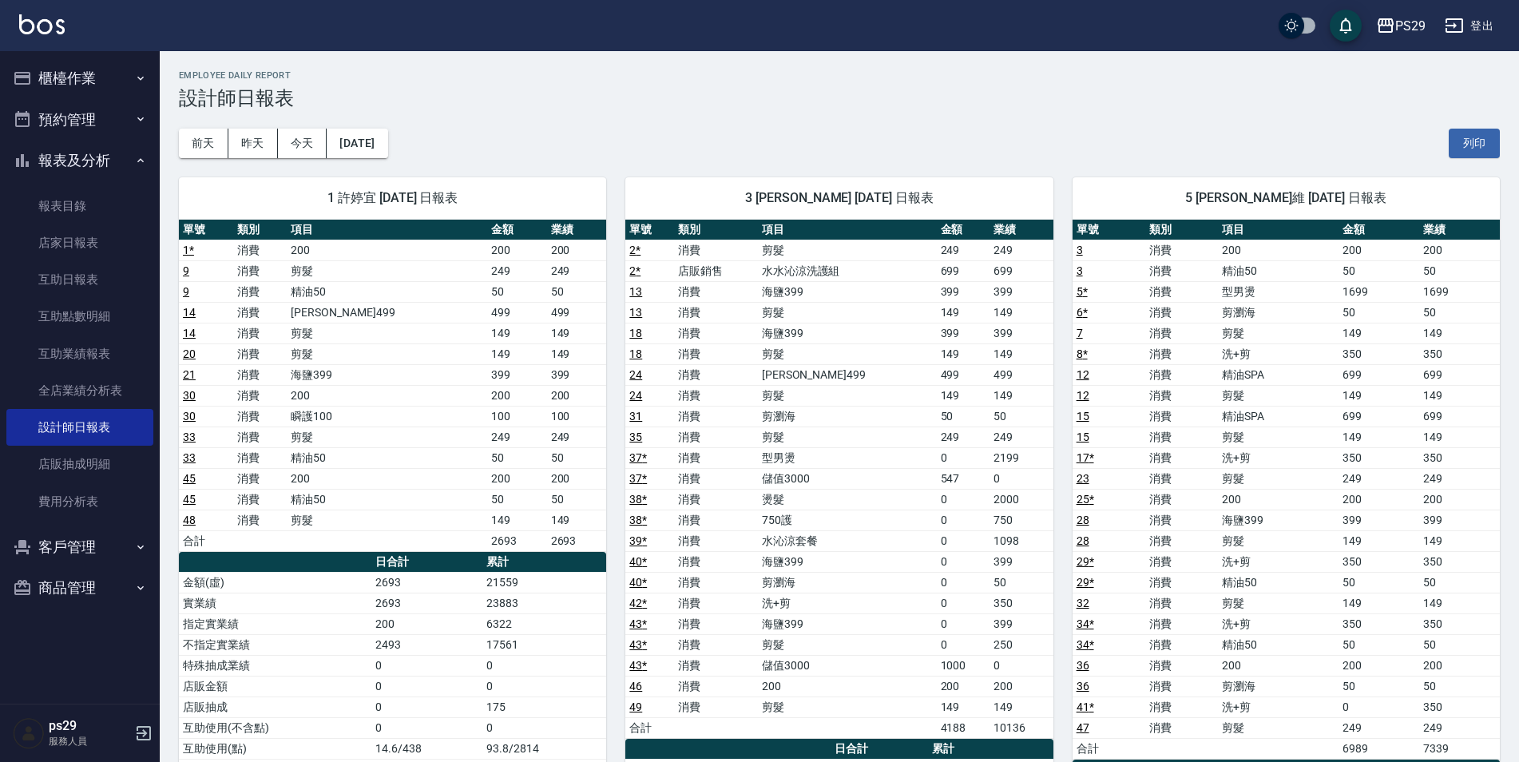
scroll to position [80, 0]
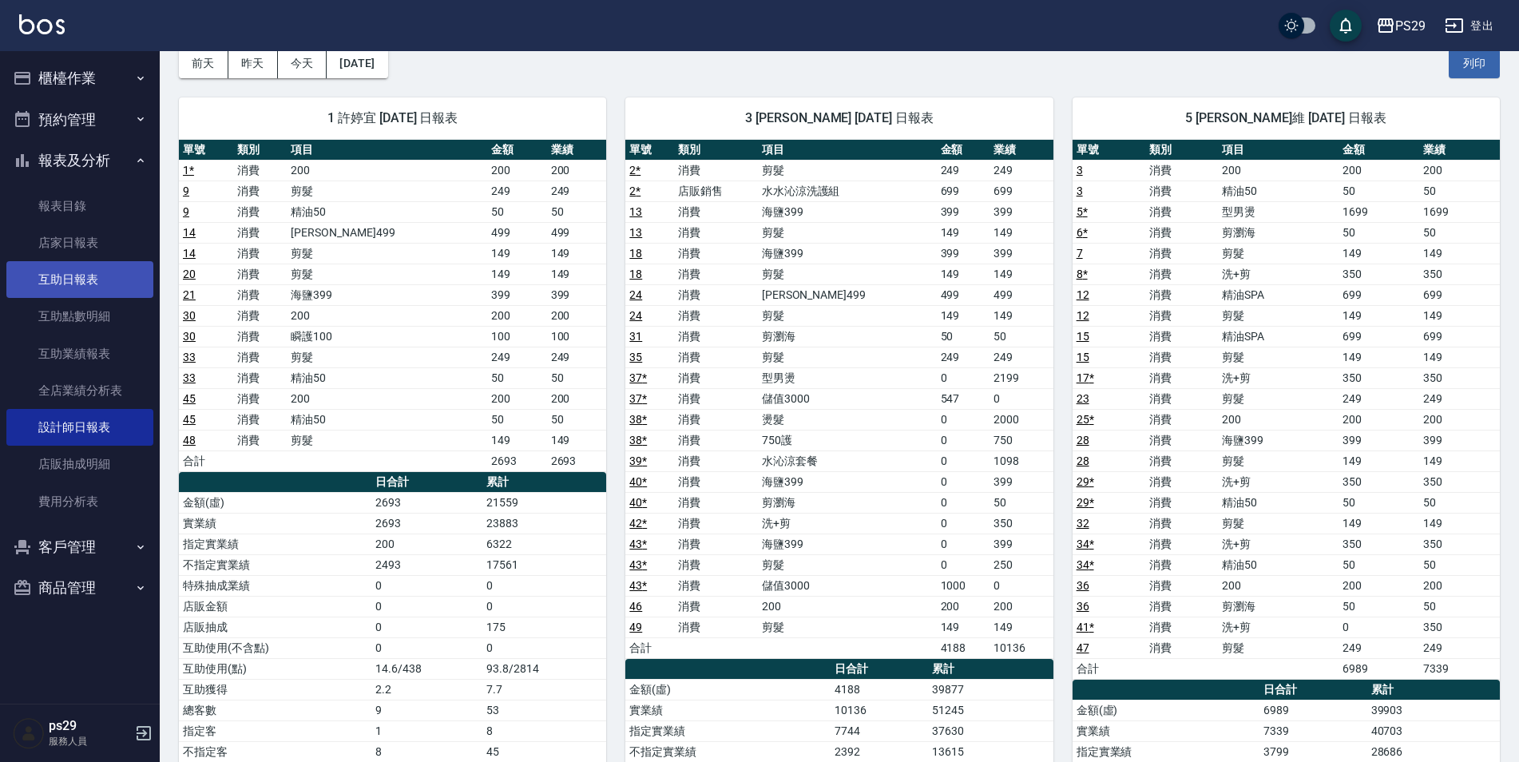
click at [80, 266] on link "互助日報表" at bounding box center [79, 279] width 147 height 37
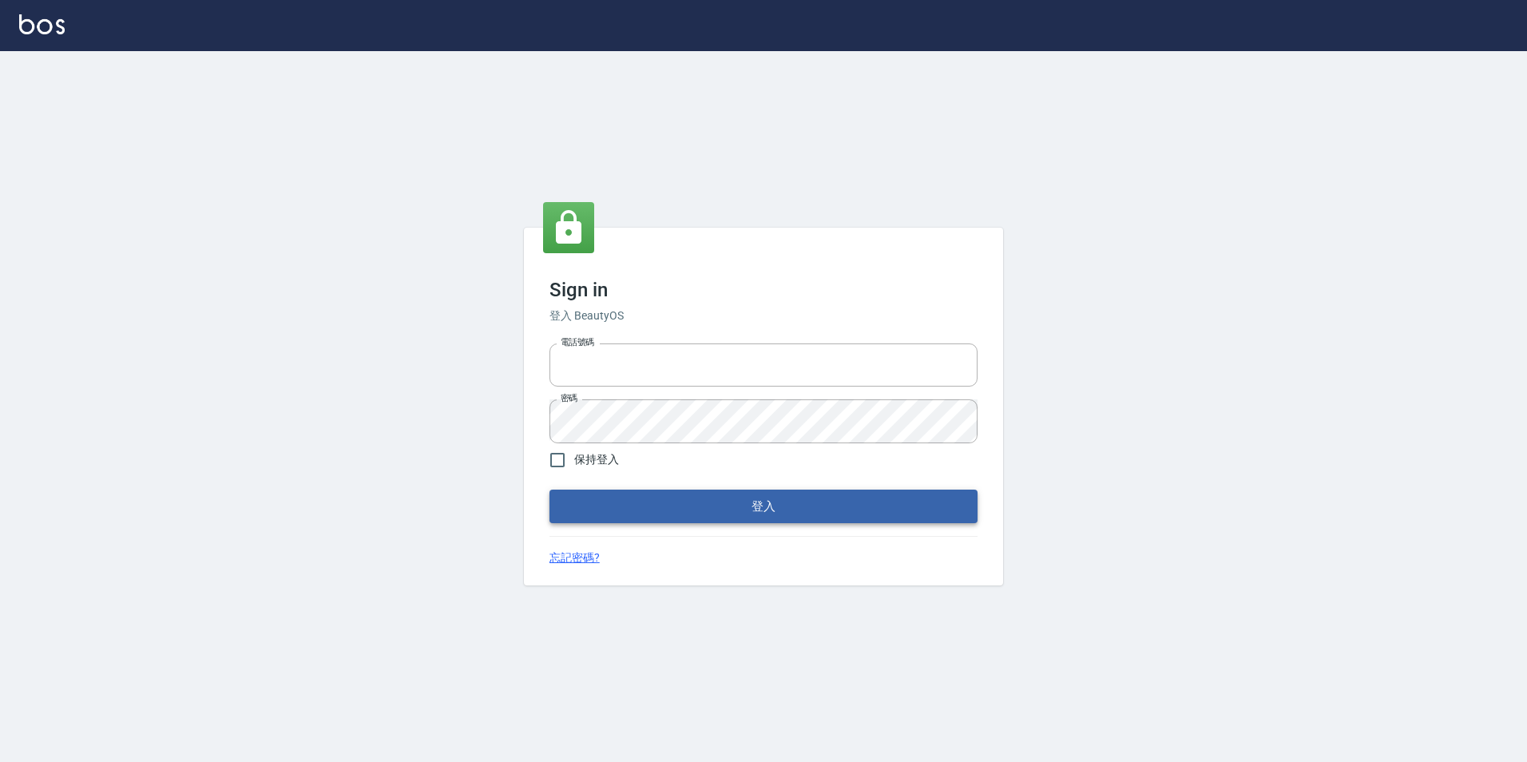
type input "0422269797"
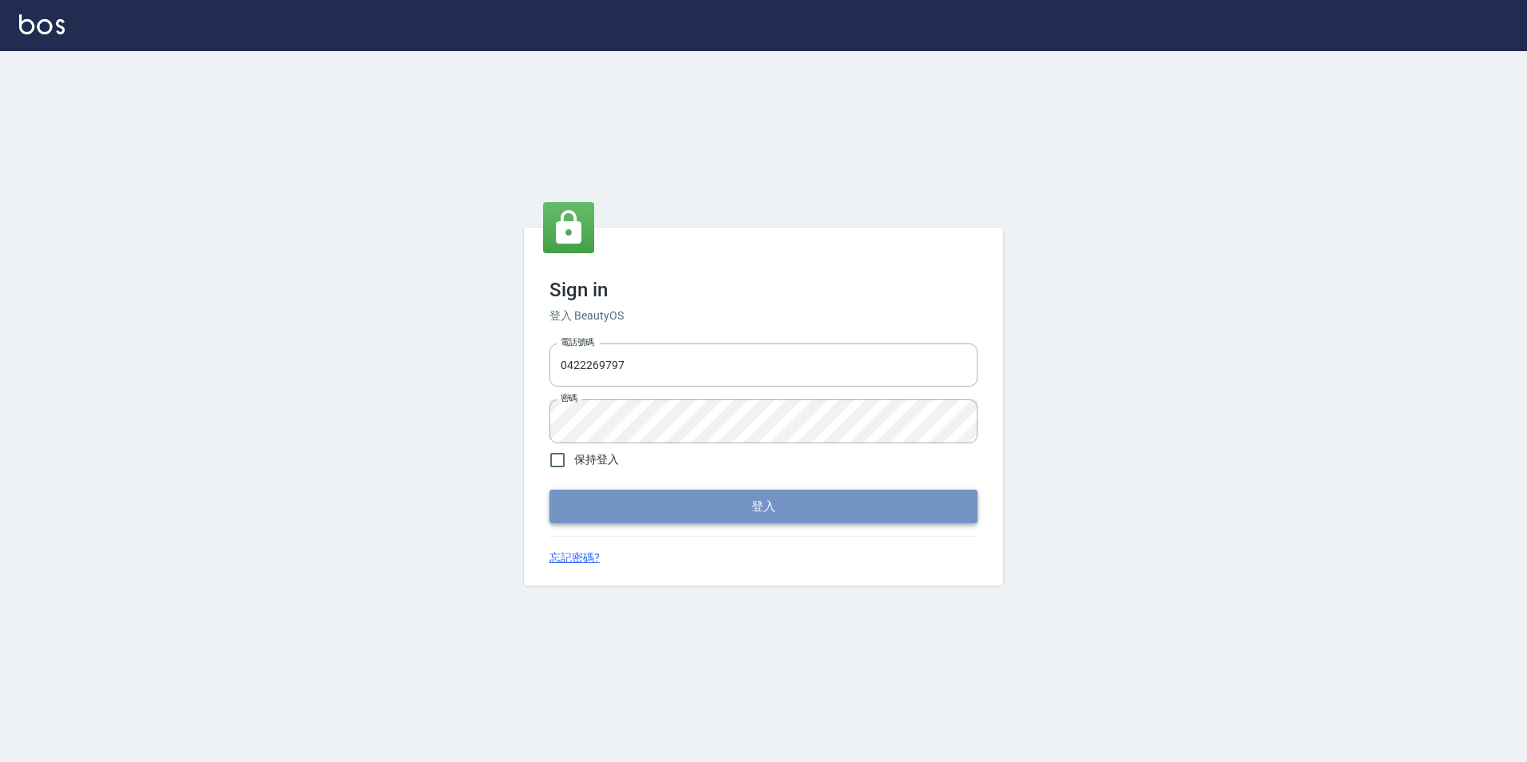
click at [672, 514] on button "登入" at bounding box center [763, 506] width 428 height 34
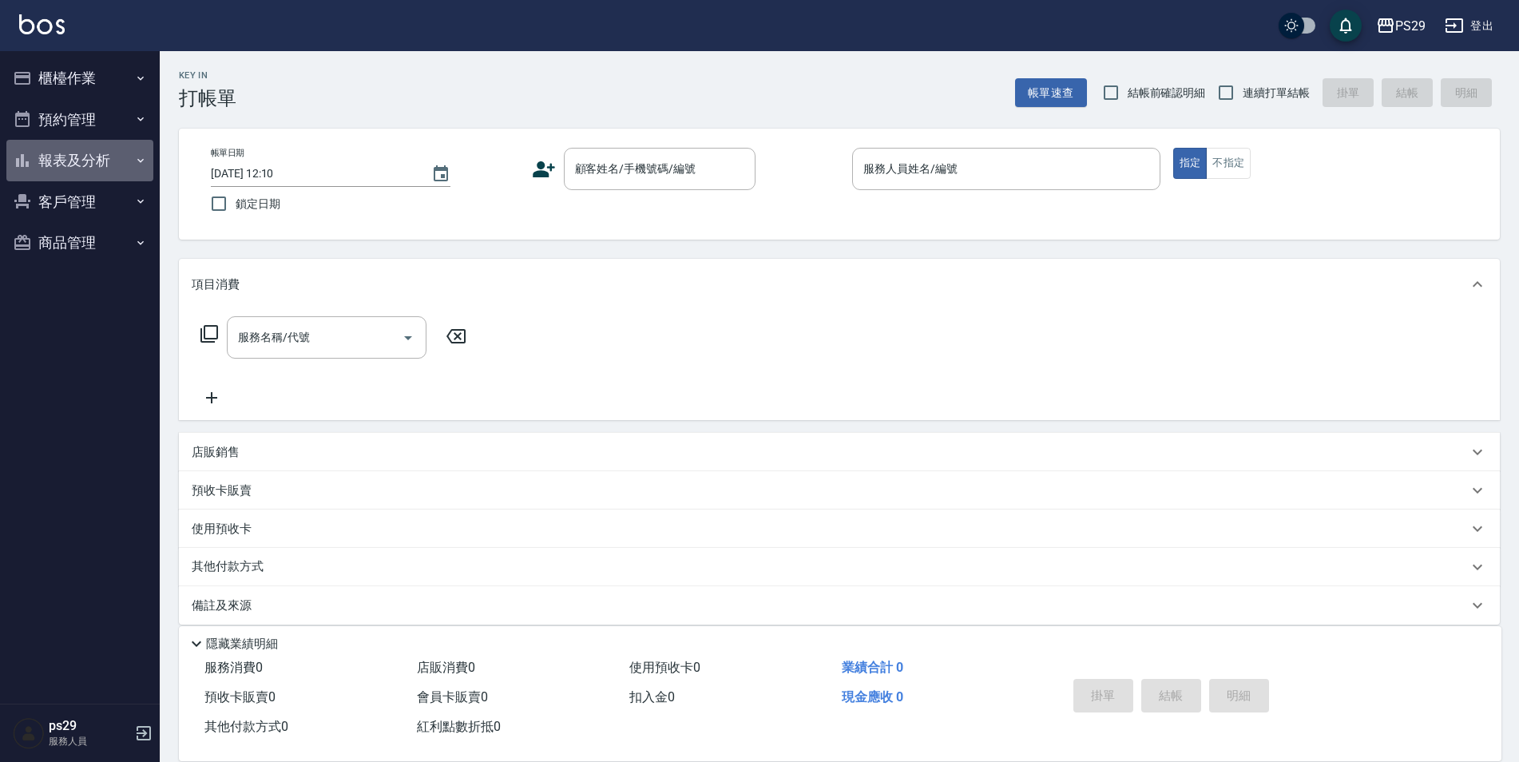
click at [37, 145] on button "報表及分析" at bounding box center [79, 161] width 147 height 42
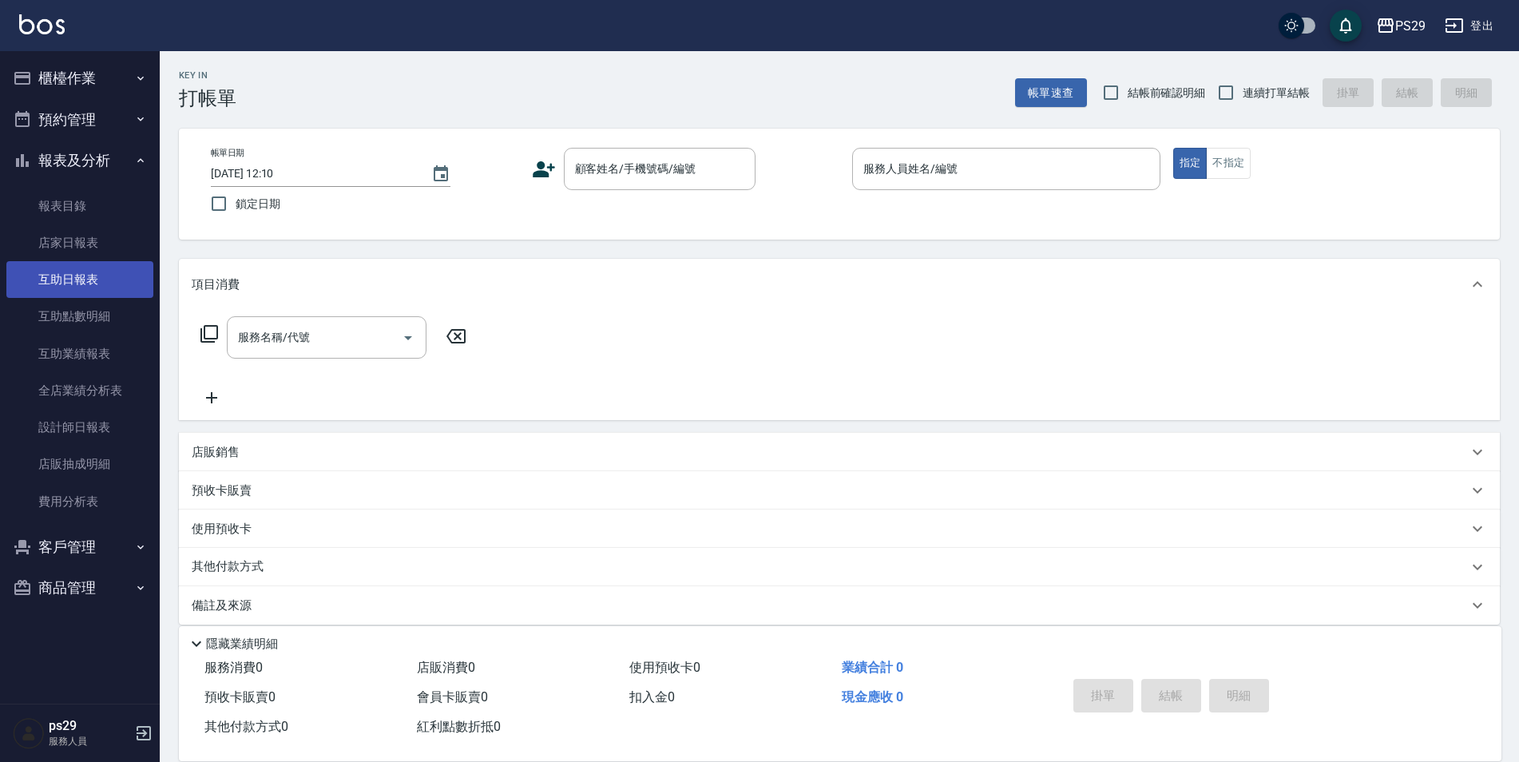
click at [109, 279] on link "互助日報表" at bounding box center [79, 279] width 147 height 37
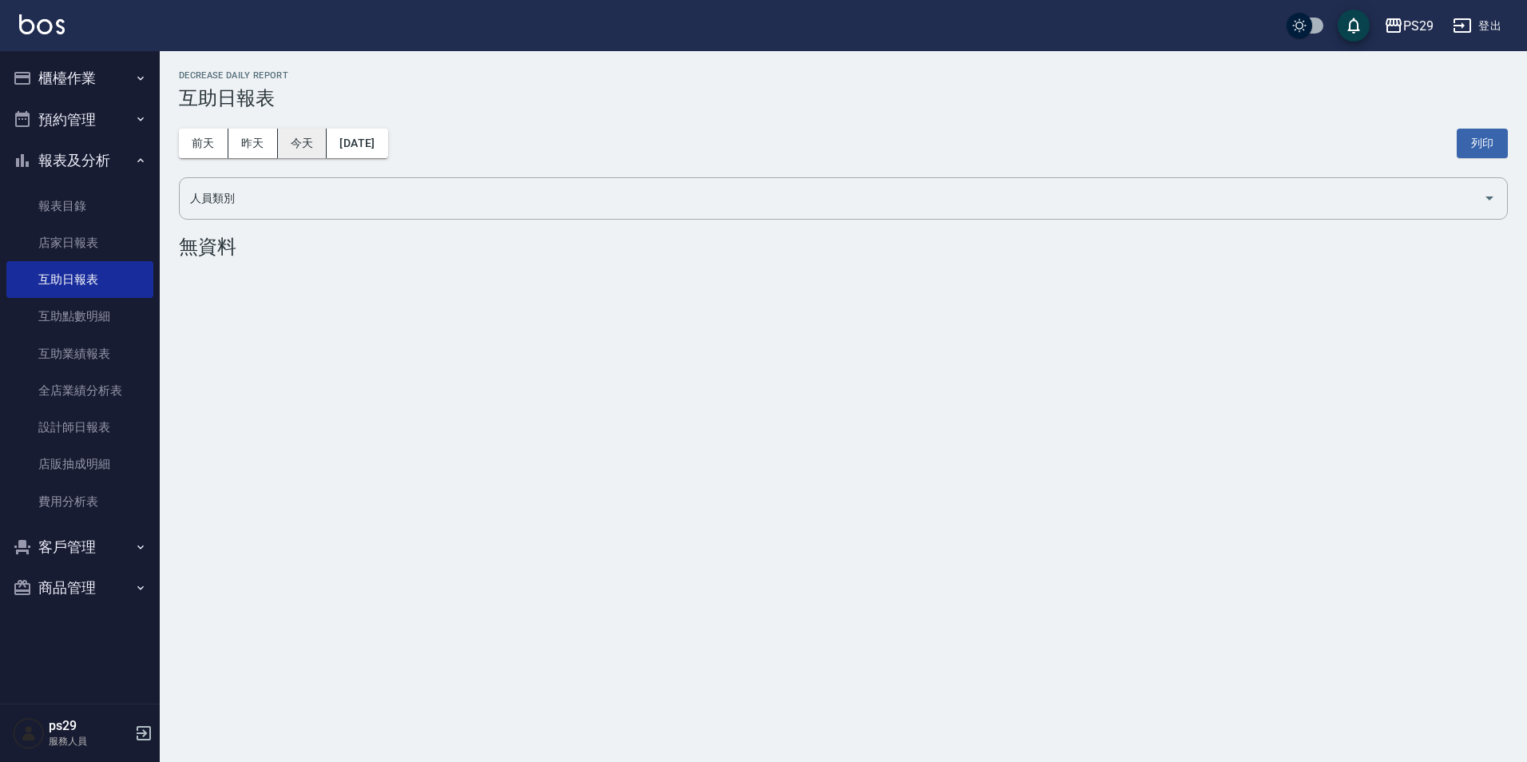
click at [282, 154] on button "今天" at bounding box center [303, 144] width 50 height 30
click at [266, 149] on button "昨天" at bounding box center [253, 144] width 50 height 30
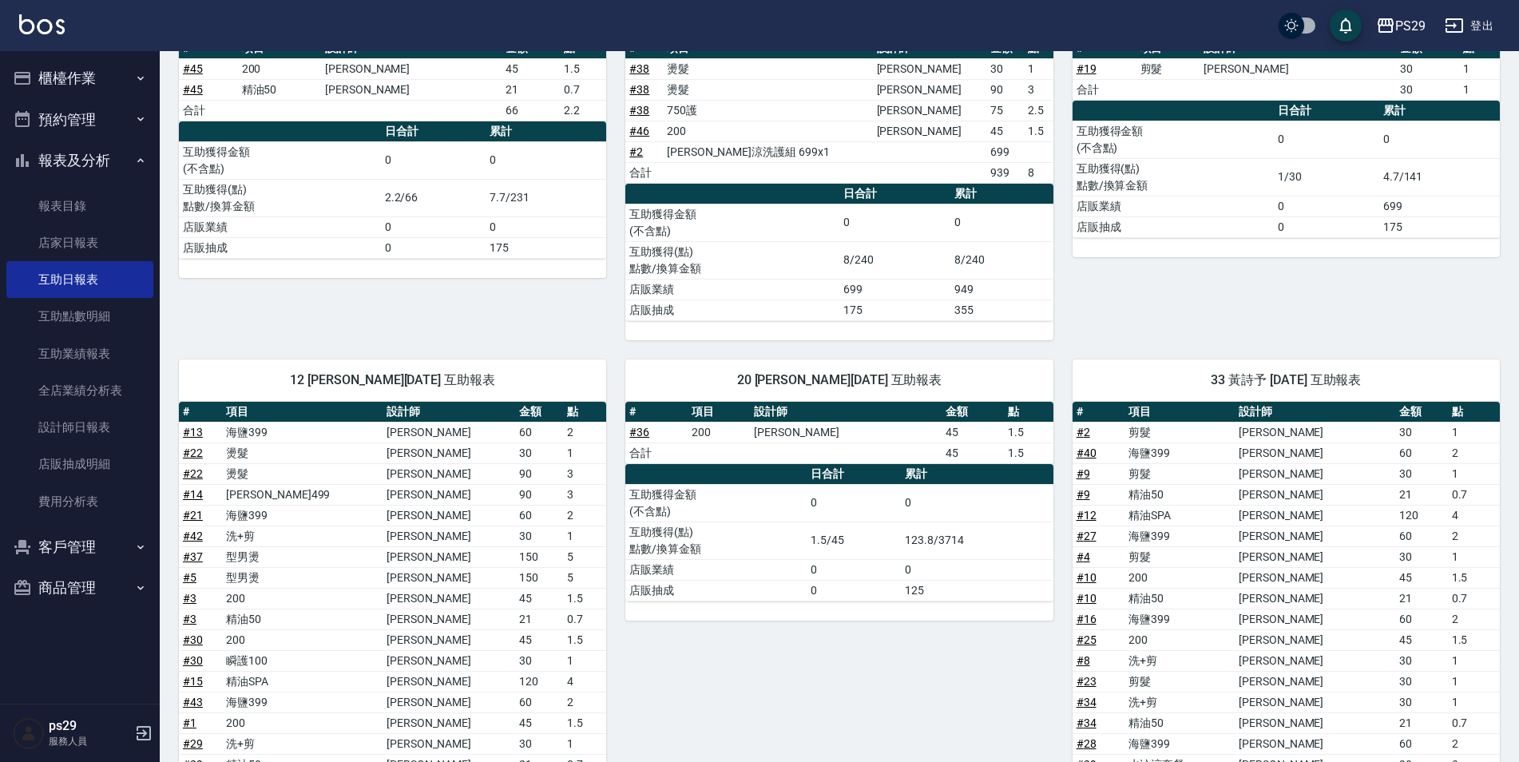
scroll to position [479, 0]
